Goal: Book appointment/travel/reservation

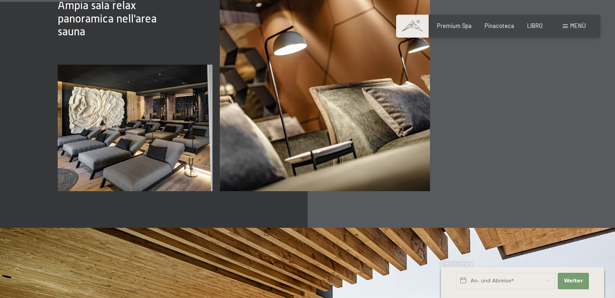
scroll to position [779, 0]
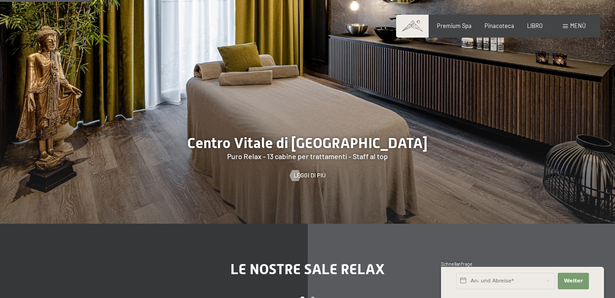
click at [566, 27] on span at bounding box center [565, 26] width 5 height 4
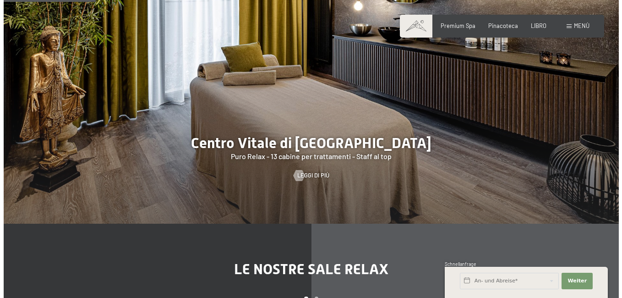
scroll to position [781, 0]
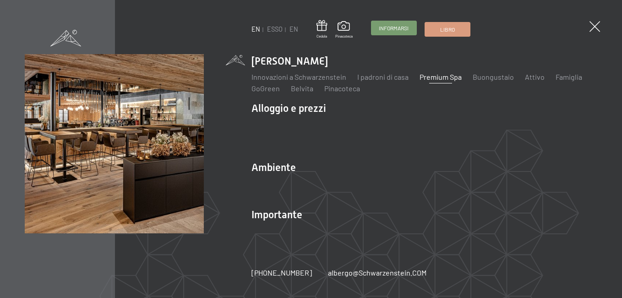
click at [386, 28] on span "Informarsi" at bounding box center [394, 28] width 30 height 8
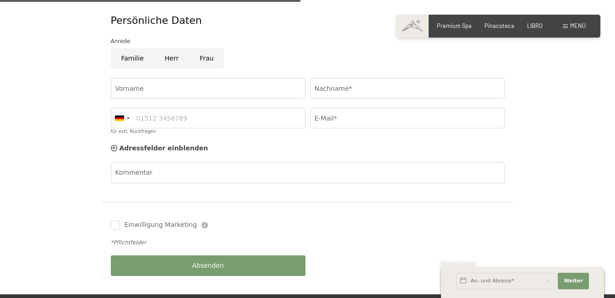
scroll to position [504, 0]
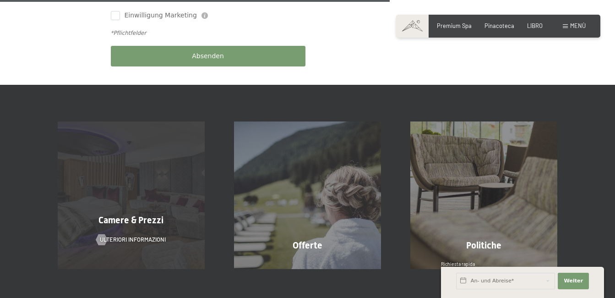
click at [136, 210] on div "Camere & Prezzi Ulteriori informazioni" at bounding box center [131, 194] width 176 height 147
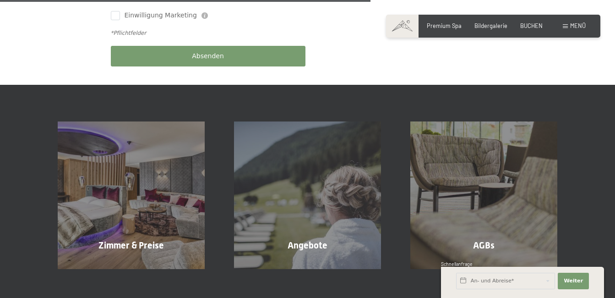
scroll to position [494, 0]
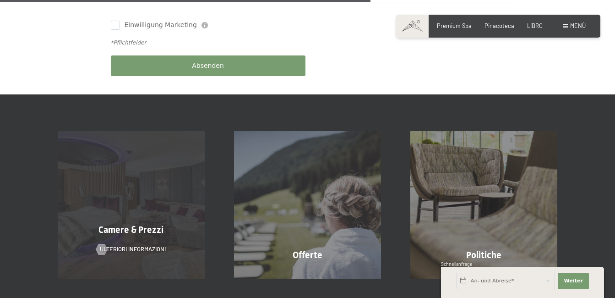
click at [115, 189] on div "Camere & Prezzi Ulteriori informazioni" at bounding box center [131, 204] width 176 height 147
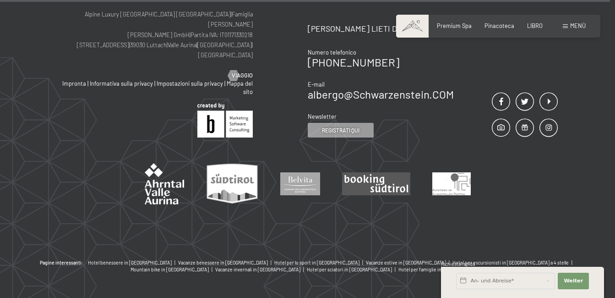
scroll to position [2387, 0]
